Goal: Information Seeking & Learning: Check status

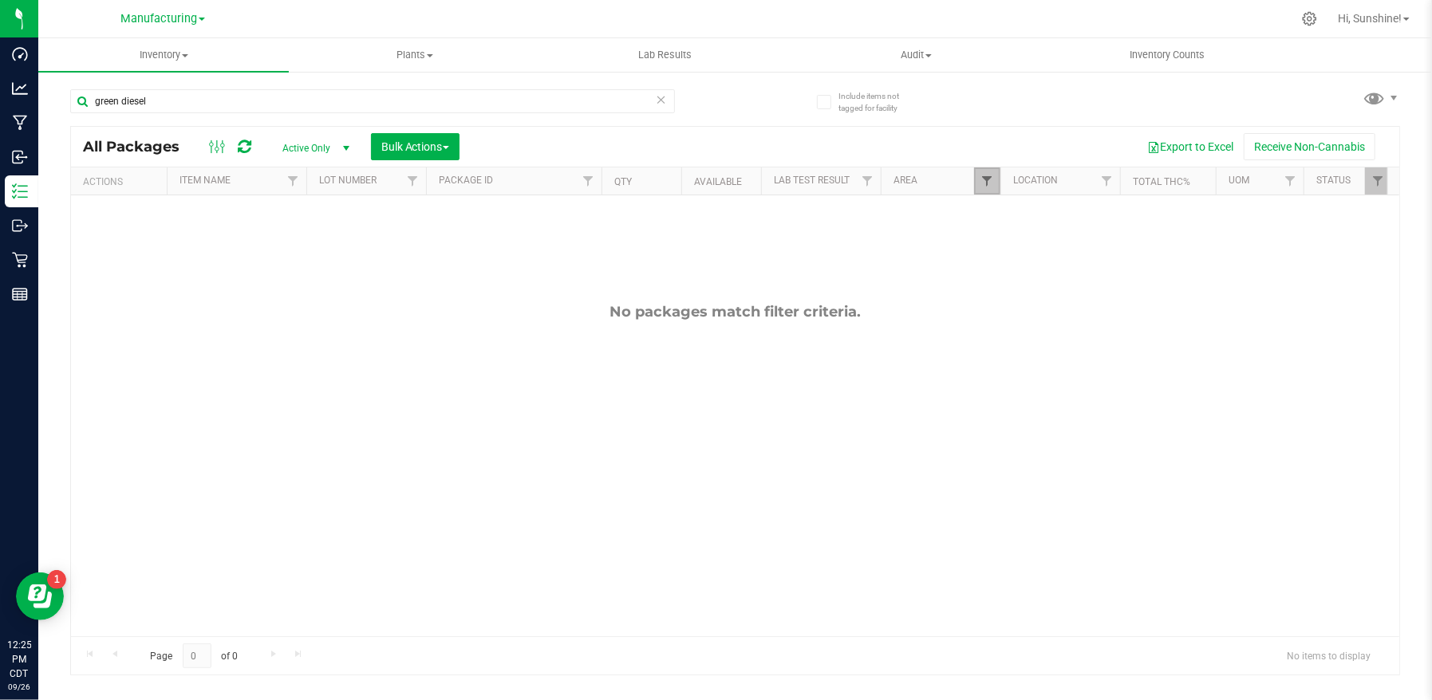
click at [987, 181] on span "Filter" at bounding box center [986, 181] width 13 height 13
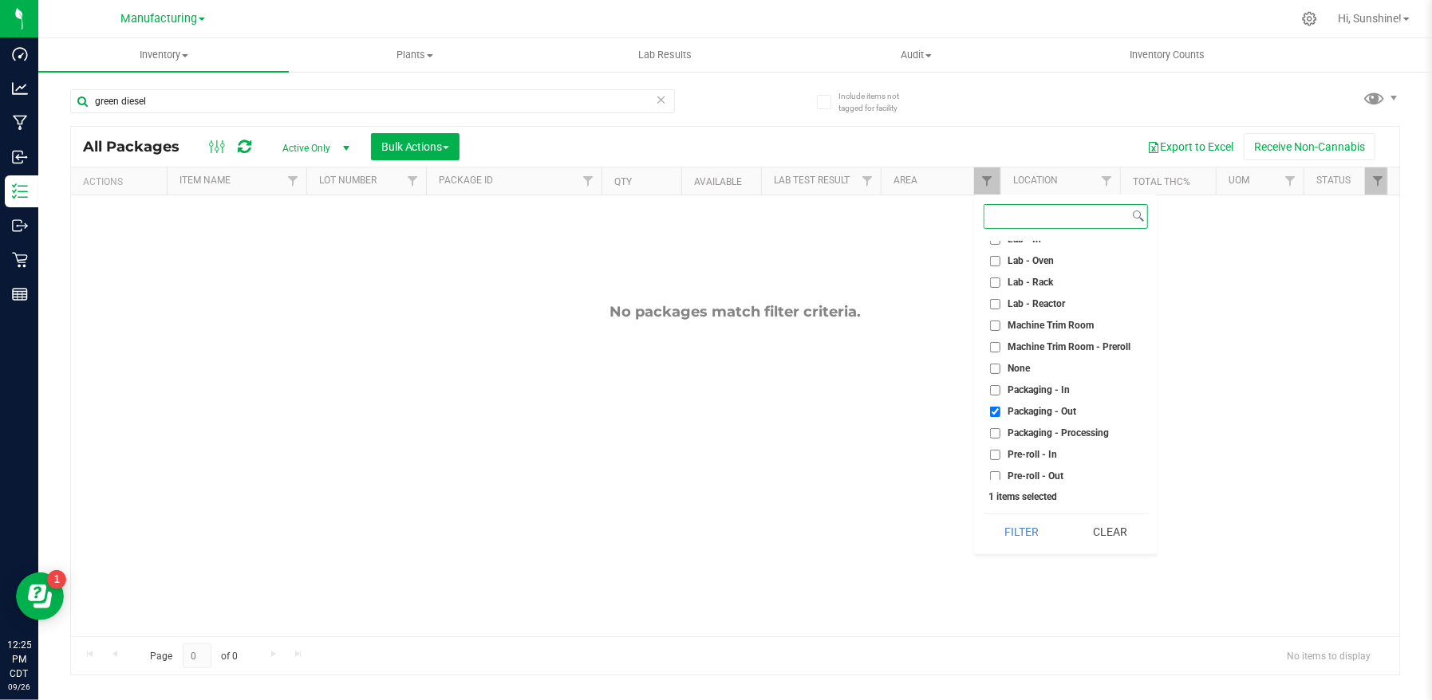
scroll to position [398, 0]
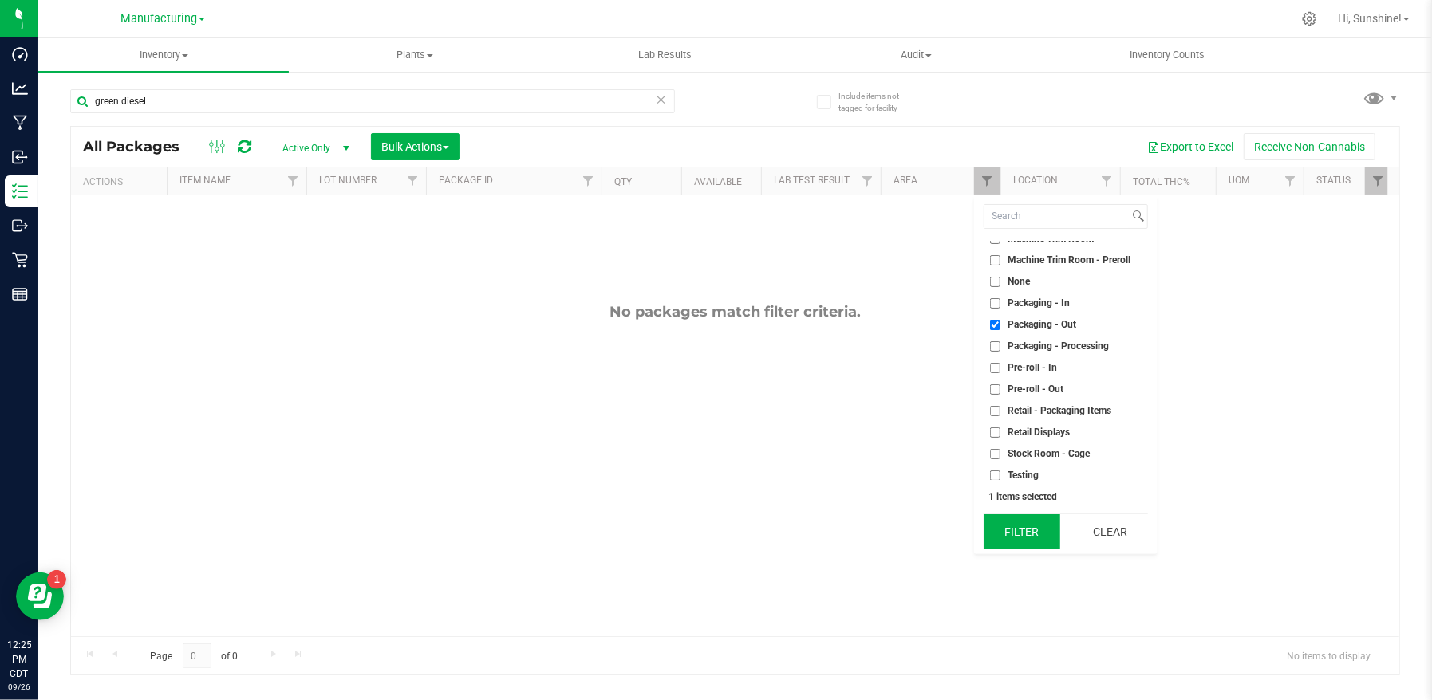
click at [1032, 527] on button "Filter" at bounding box center [1021, 531] width 77 height 35
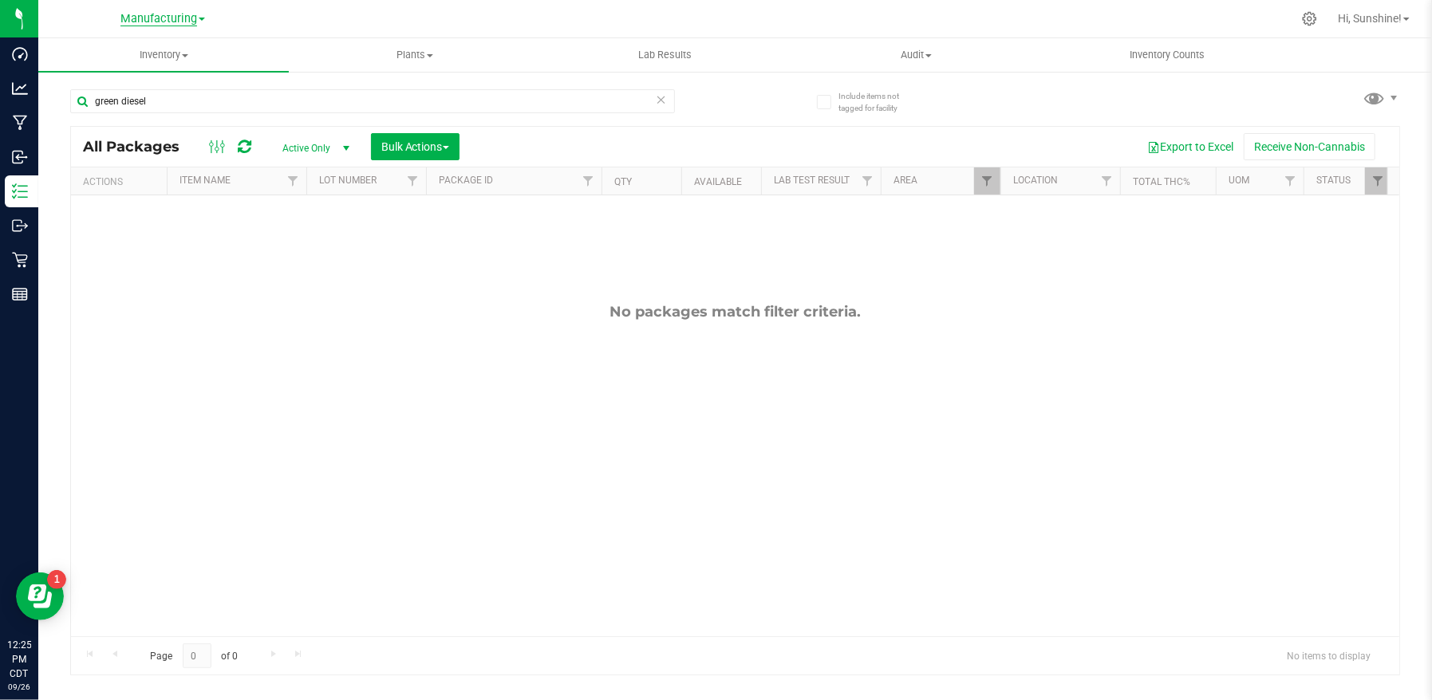
click at [160, 18] on span "Manufacturing" at bounding box center [158, 19] width 77 height 14
click at [136, 73] on link "Manufacturing" at bounding box center [162, 78] width 233 height 22
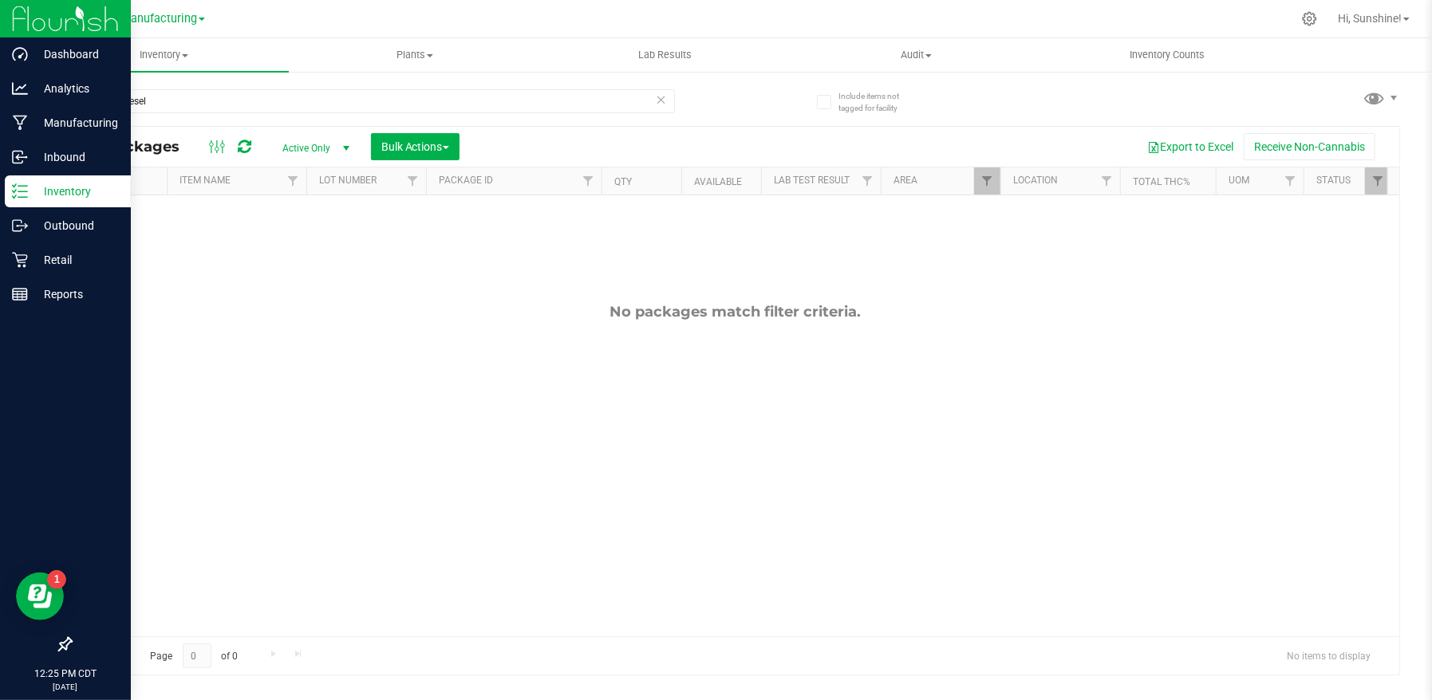
click at [69, 26] on img at bounding box center [65, 18] width 107 height 37
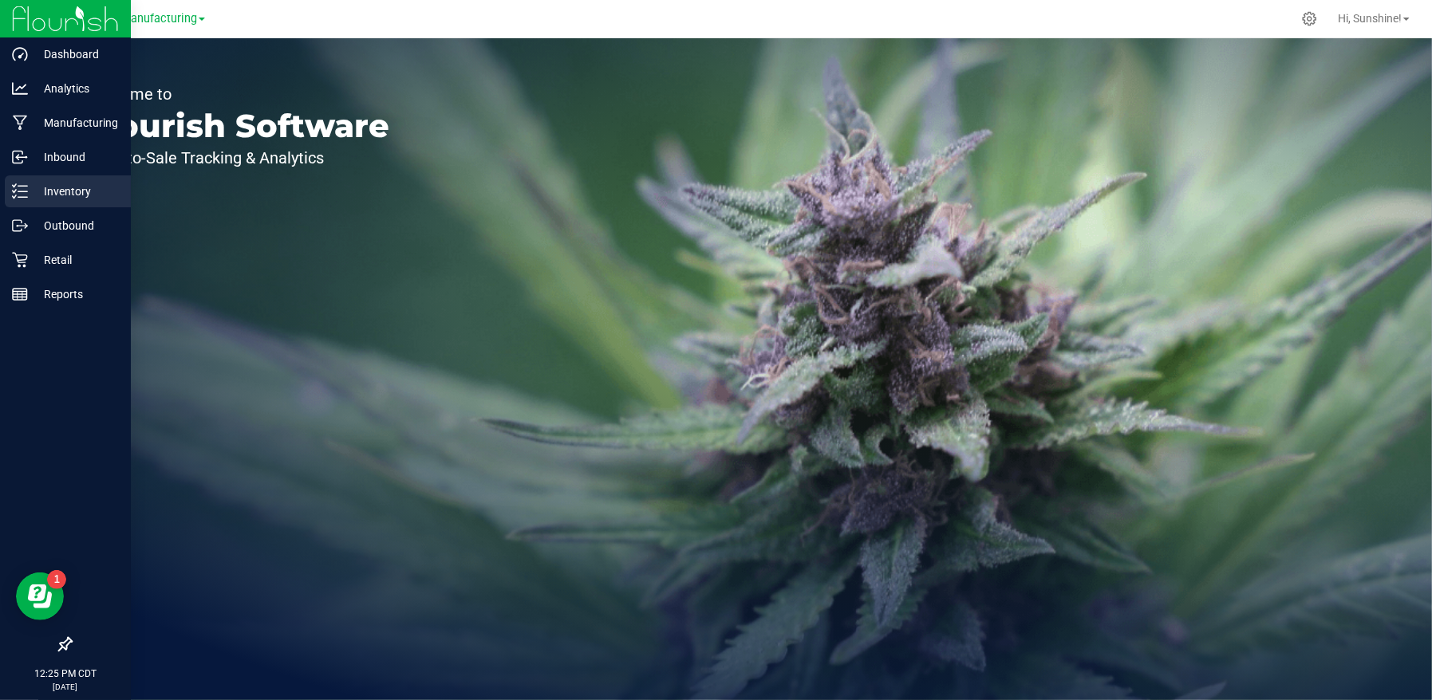
click at [73, 201] on div "Inventory" at bounding box center [68, 191] width 126 height 32
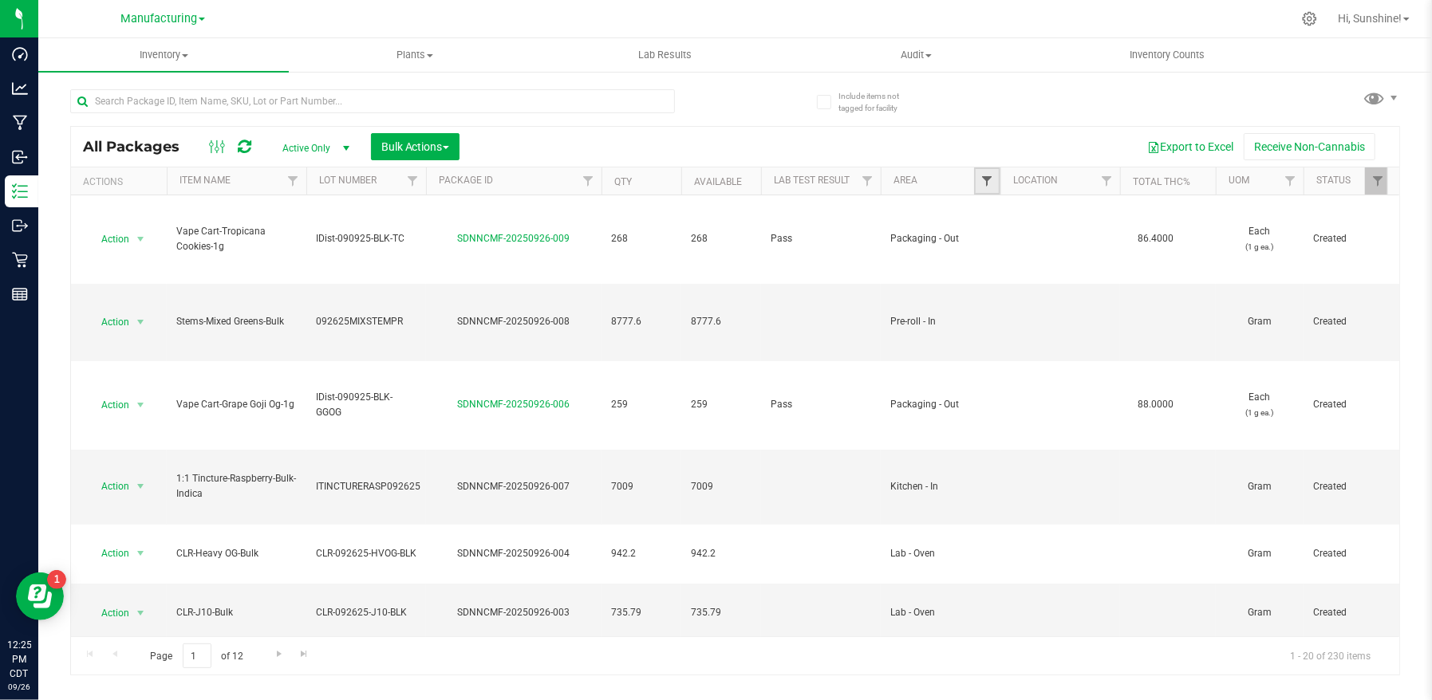
click at [987, 183] on span "Filter" at bounding box center [986, 181] width 13 height 13
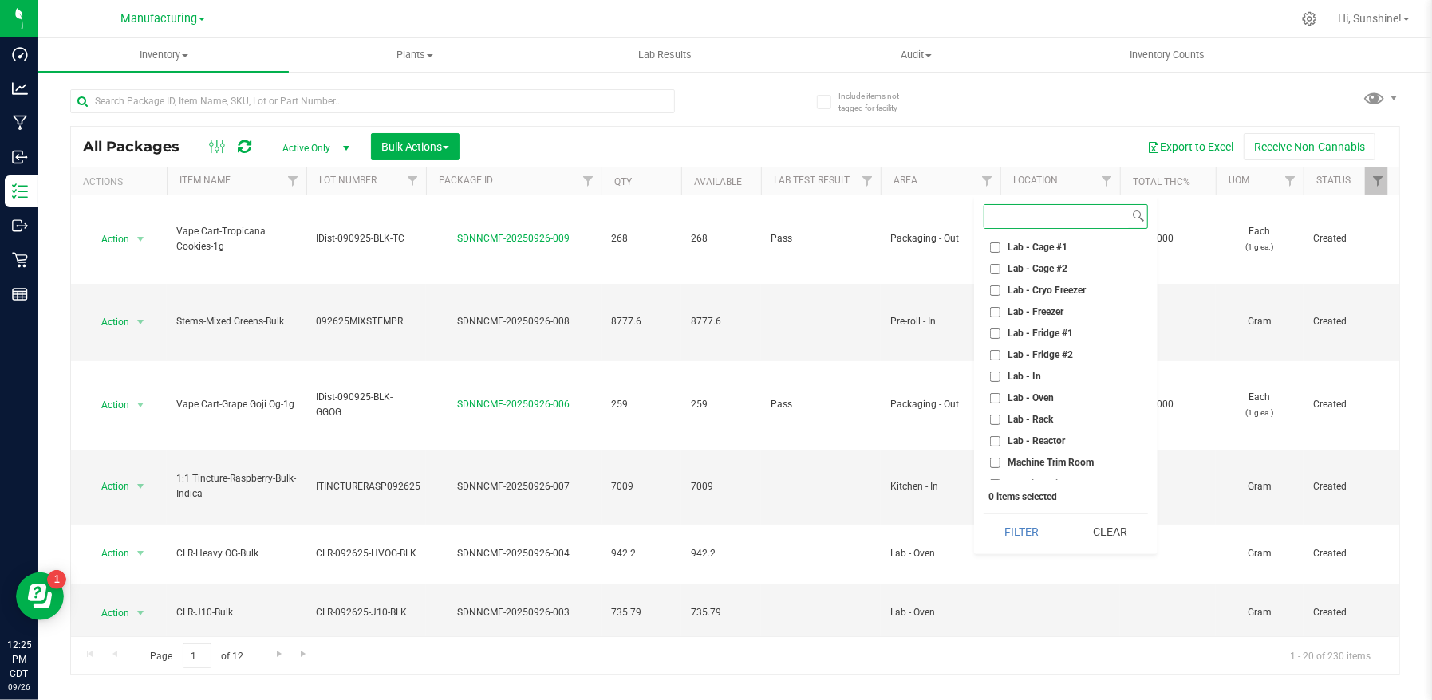
scroll to position [318, 0]
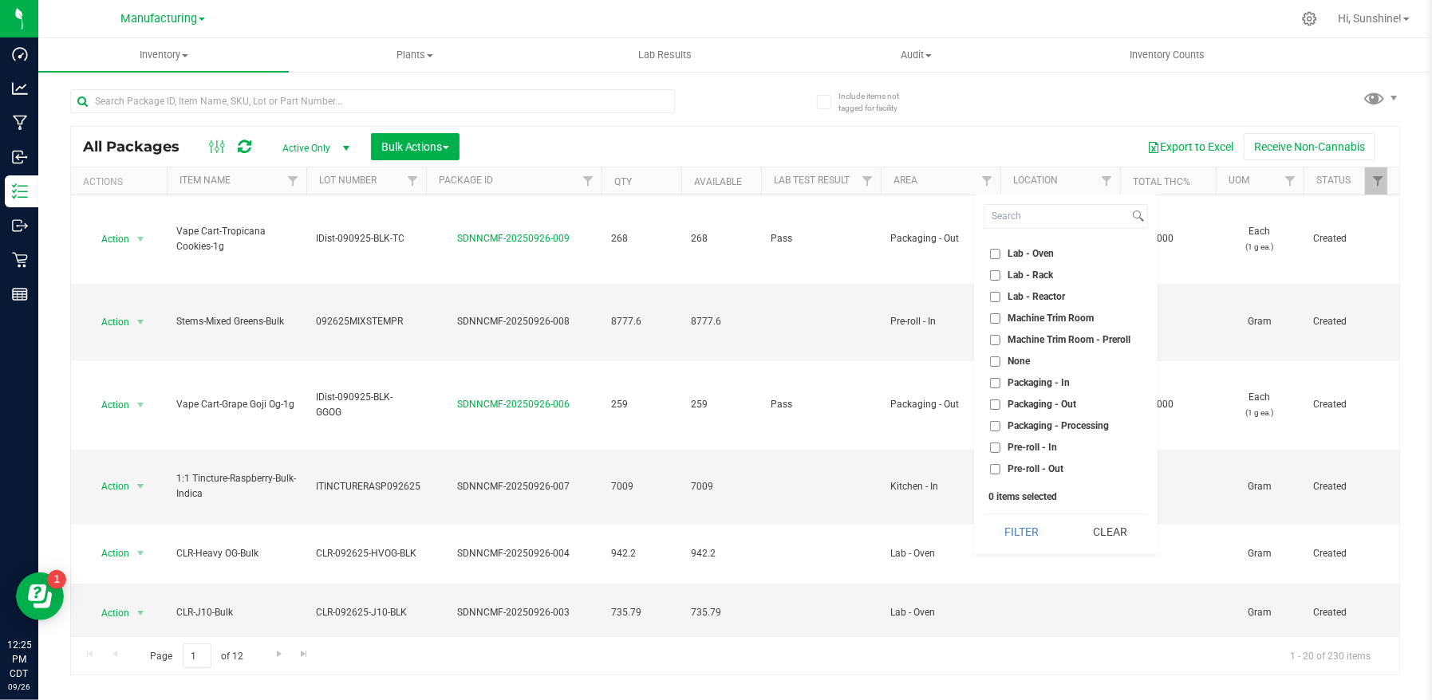
click at [993, 405] on input "Packaging - Out" at bounding box center [995, 405] width 10 height 10
checkbox input "true"
click at [1003, 532] on button "Filter" at bounding box center [1021, 531] width 77 height 35
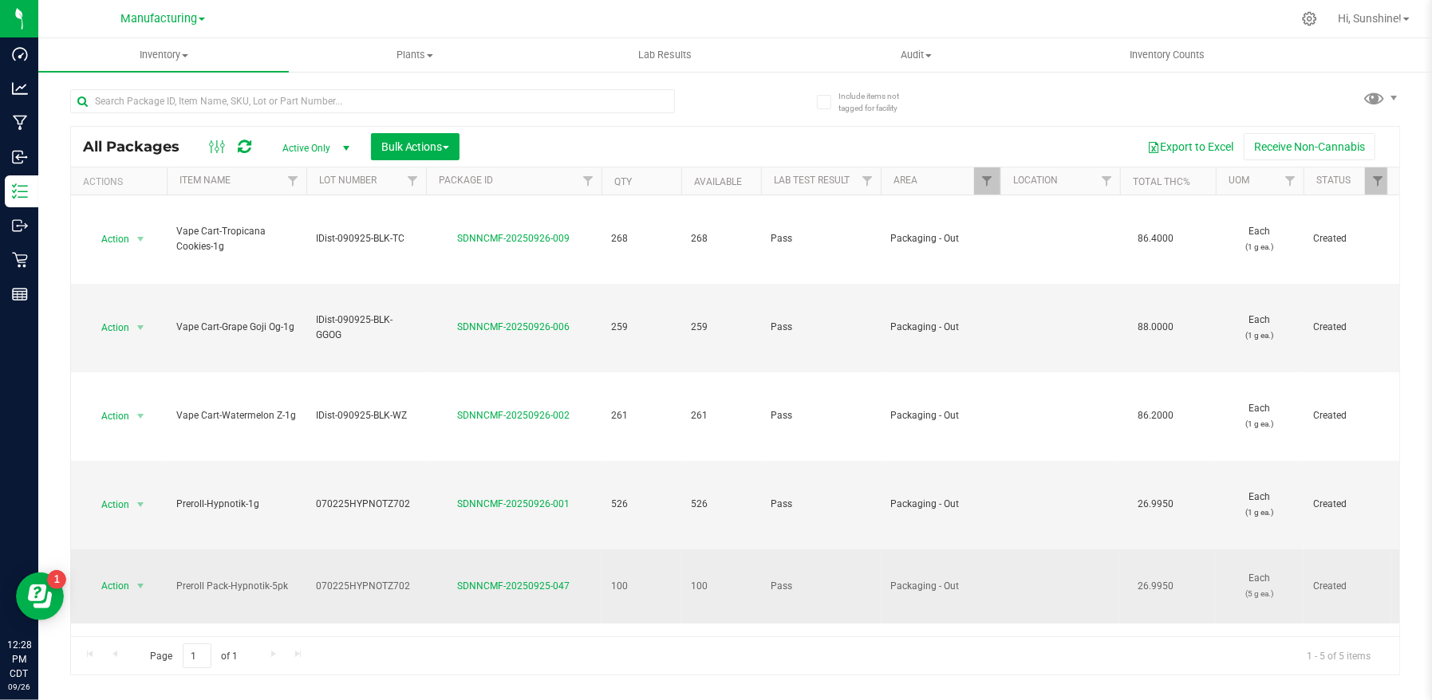
click at [426, 581] on td "SDNNCMF-20250925-047" at bounding box center [513, 587] width 175 height 74
